Goal: Task Accomplishment & Management: Use online tool/utility

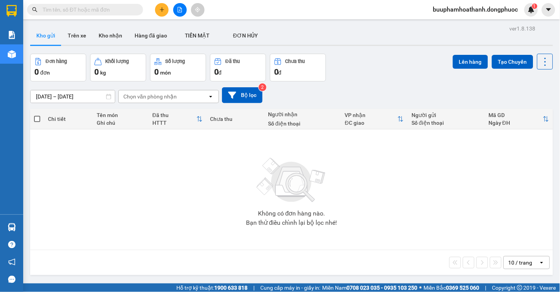
scroll to position [36, 0]
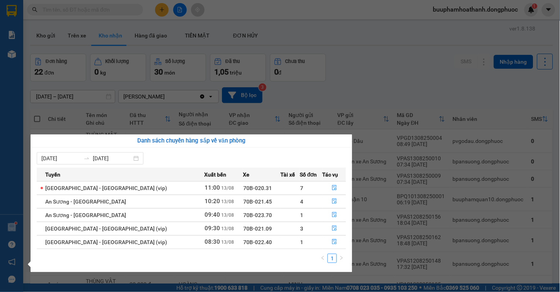
scroll to position [77, 0]
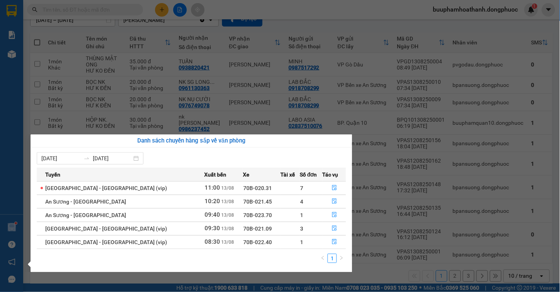
click at [406, 267] on section "Kết quả tìm kiếm ( 0 ) Bộ lọc No Data buuphamhoathanh.dongphuoc 1 Báo cáo Mẫu 1…" at bounding box center [280, 146] width 560 height 292
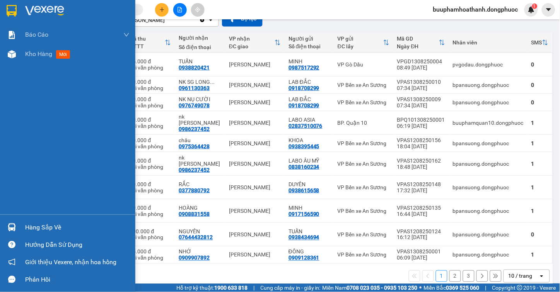
drag, startPoint x: 29, startPoint y: 229, endPoint x: 60, endPoint y: 226, distance: 31.0
click at [29, 228] on div "Hàng sắp về" at bounding box center [77, 228] width 104 height 12
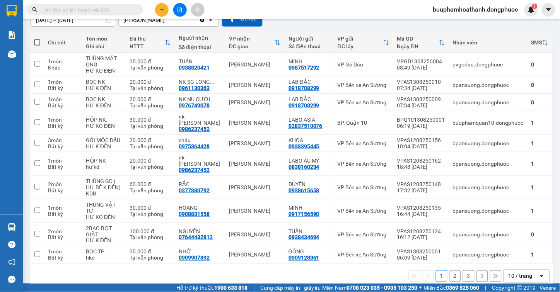
click at [379, 277] on section "Kết quả tìm kiếm ( 0 ) Bộ lọc No Data buuphamhoathanh.dongphuoc 1 Báo cáo Mẫu 1…" at bounding box center [280, 146] width 560 height 292
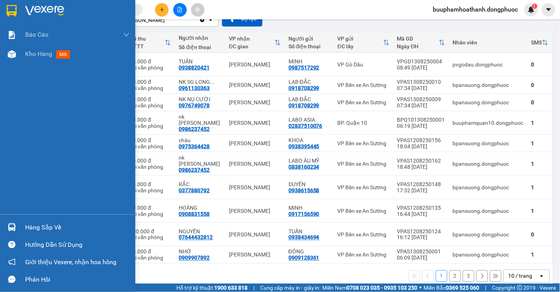
click at [47, 225] on div "Hàng sắp về" at bounding box center [77, 228] width 104 height 12
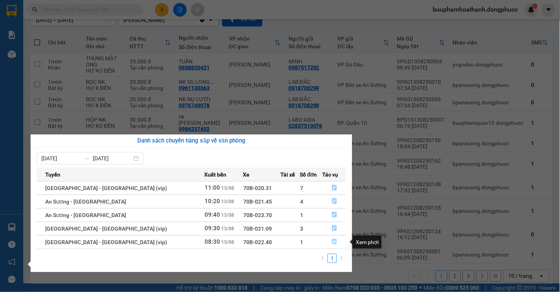
click at [334, 242] on button "button" at bounding box center [334, 242] width 23 height 12
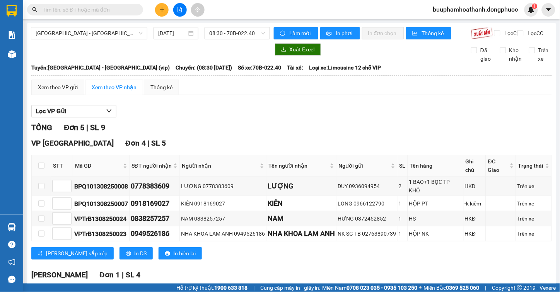
scroll to position [78, 0]
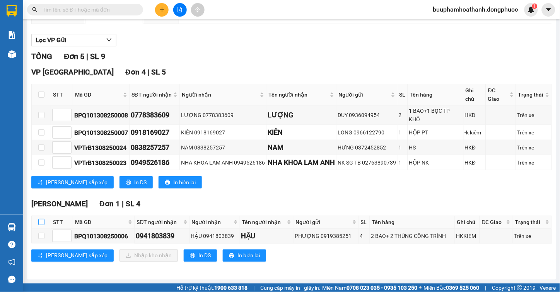
click at [42, 219] on label at bounding box center [41, 222] width 6 height 9
click at [42, 219] on input "checkbox" at bounding box center [41, 222] width 6 height 6
checkbox input "true"
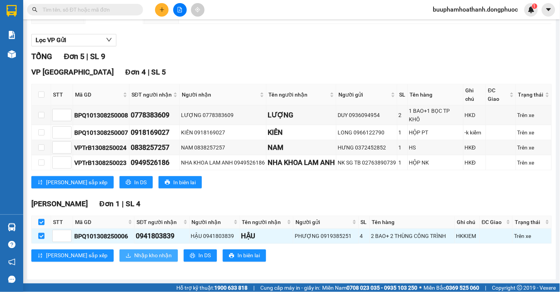
click at [134, 259] on span "Nhập kho nhận" at bounding box center [152, 256] width 37 height 9
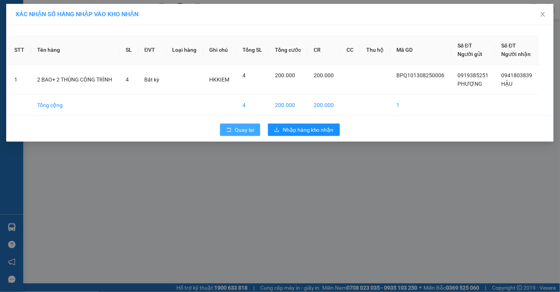
click at [223, 129] on button "Quay lại" at bounding box center [240, 130] width 40 height 12
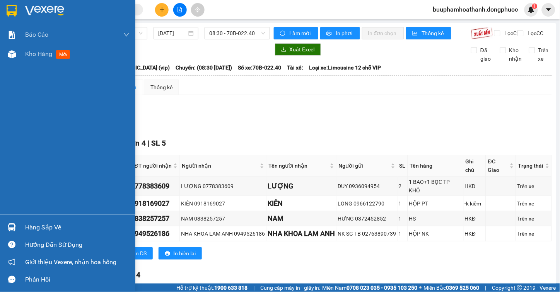
click at [22, 227] on div "Hàng sắp về" at bounding box center [67, 227] width 135 height 17
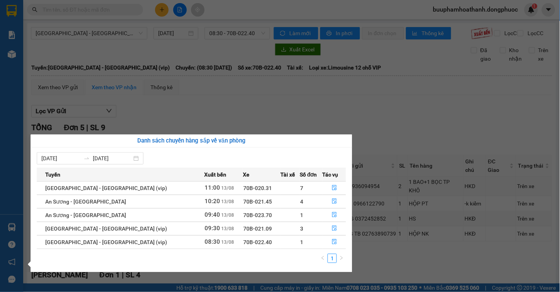
click at [226, 102] on section "Kết quả tìm kiếm ( 0 ) Bộ lọc No Data buuphamhoathanh.dongphuoc 1 Báo cáo Mẫu 1…" at bounding box center [280, 146] width 560 height 292
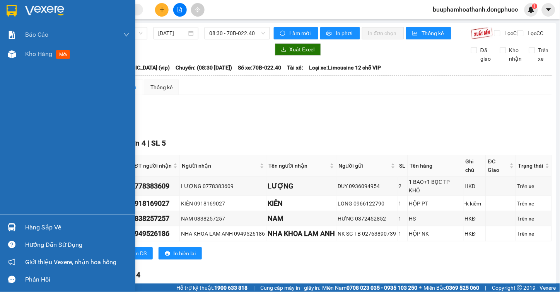
click at [19, 228] on div "Hàng sắp về" at bounding box center [67, 227] width 135 height 17
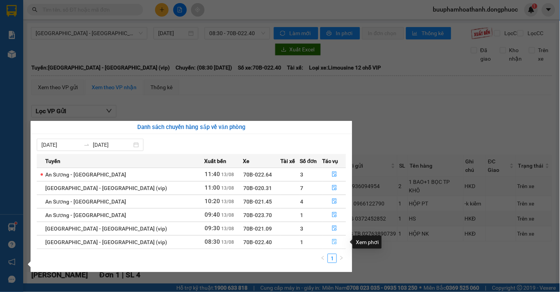
click at [332, 242] on icon "file-done" at bounding box center [334, 241] width 5 height 5
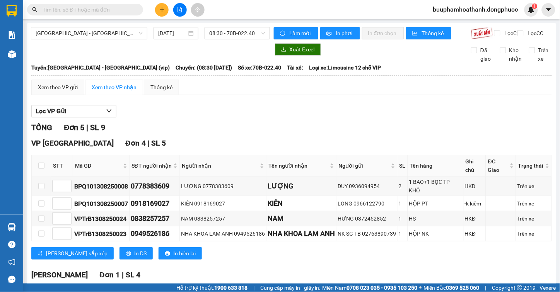
scroll to position [78, 0]
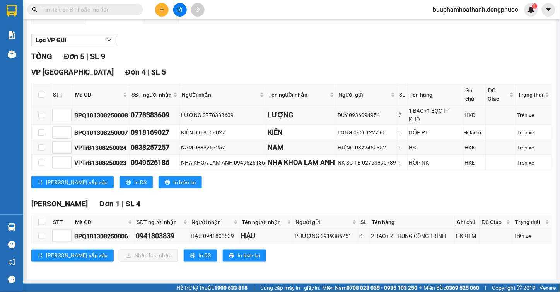
click at [44, 220] on th at bounding box center [41, 222] width 19 height 13
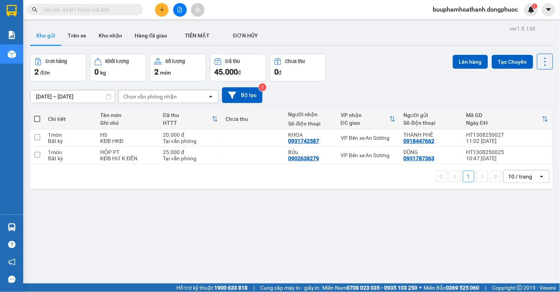
click at [181, 192] on div "ver 1.8.138 Kho gửi Trên xe Kho nhận Hàng đã giao TIỀN MẶT ĐƠN HỦY Đơn hàng 2…" at bounding box center [291, 169] width 529 height 292
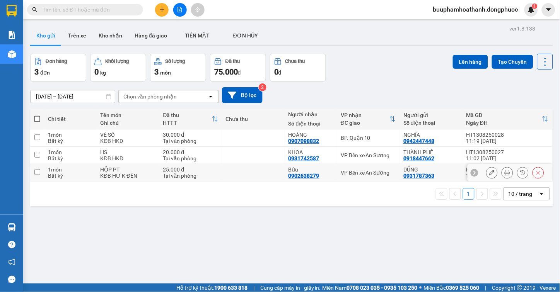
scroll to position [36, 0]
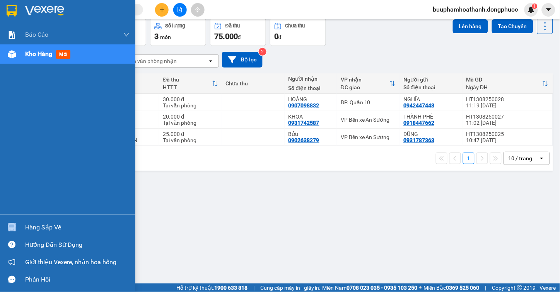
drag, startPoint x: 32, startPoint y: 225, endPoint x: 77, endPoint y: 223, distance: 44.9
click at [37, 225] on div "Hàng sắp về" at bounding box center [67, 227] width 135 height 17
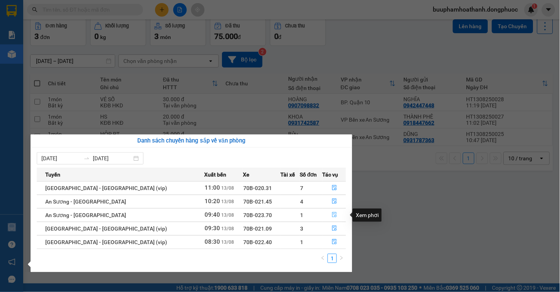
click at [327, 215] on button "button" at bounding box center [334, 215] width 23 height 12
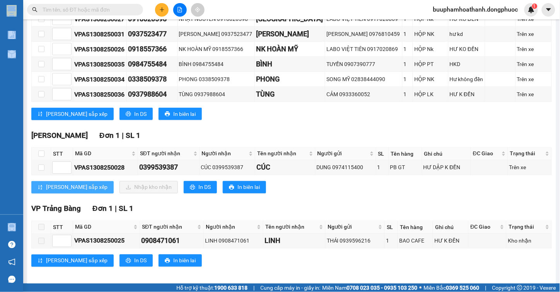
scroll to position [184, 0]
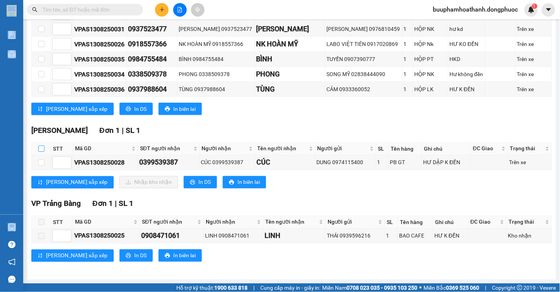
click at [40, 147] on input "checkbox" at bounding box center [41, 149] width 6 height 6
checkbox input "true"
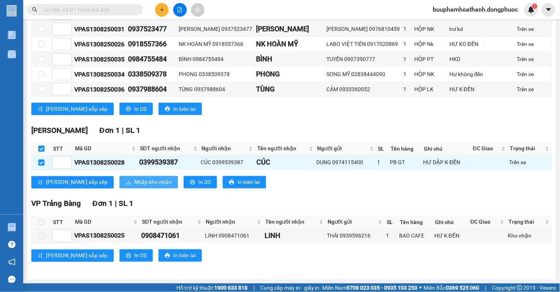
click at [119, 182] on button "Nhập kho nhận" at bounding box center [148, 182] width 58 height 12
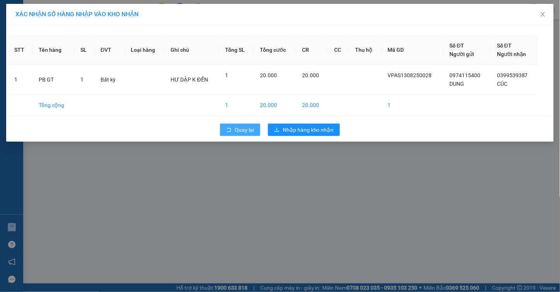
click at [231, 128] on icon "rollback" at bounding box center [228, 129] width 5 height 5
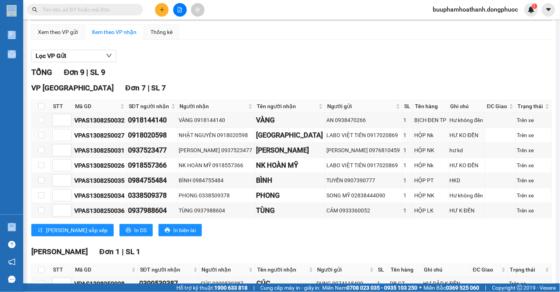
scroll to position [184, 0]
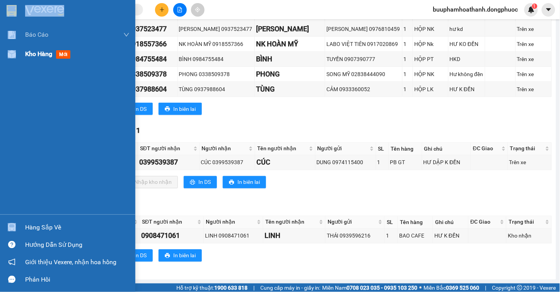
click at [48, 60] on div "Kho hàng mới" at bounding box center [77, 53] width 104 height 19
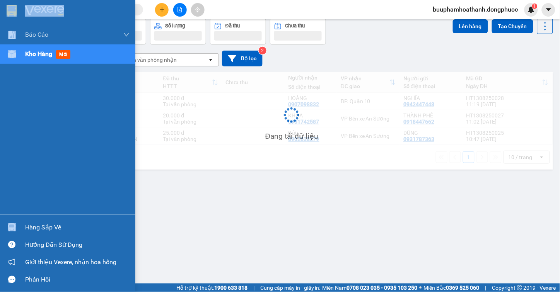
scroll to position [36, 0]
